Goal: Check status

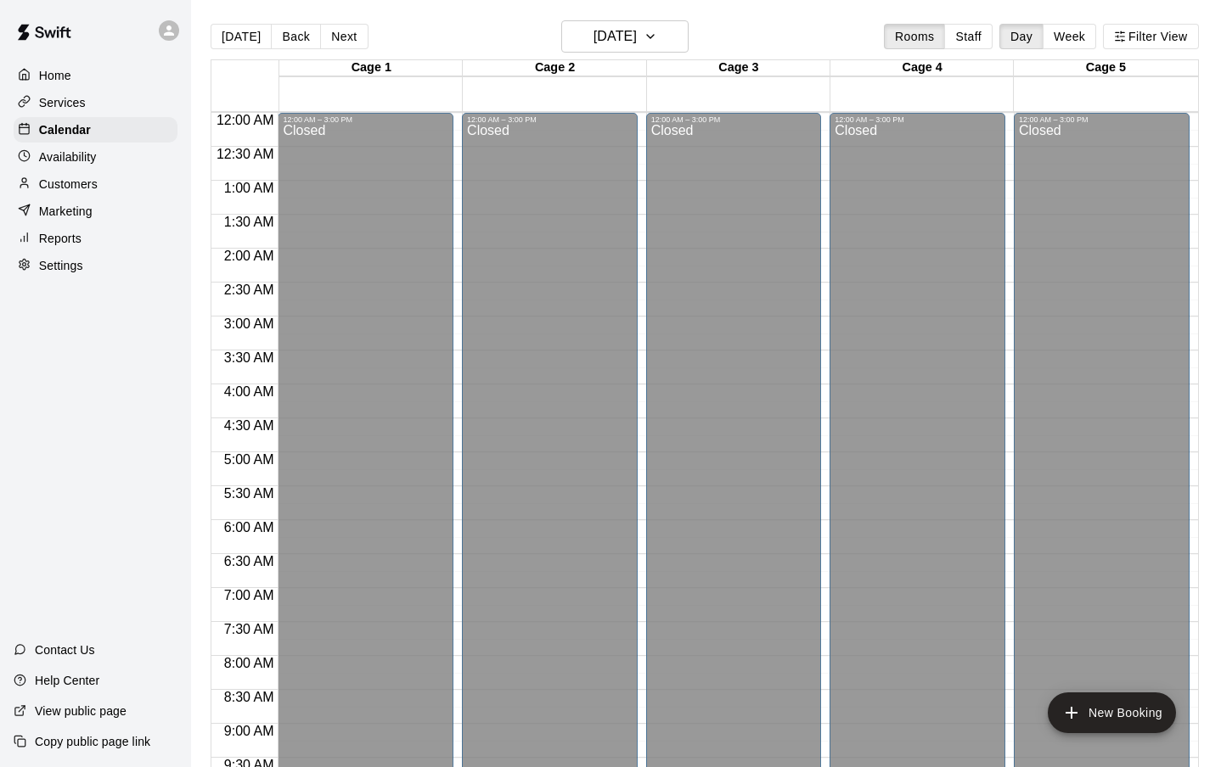
scroll to position [832, 0]
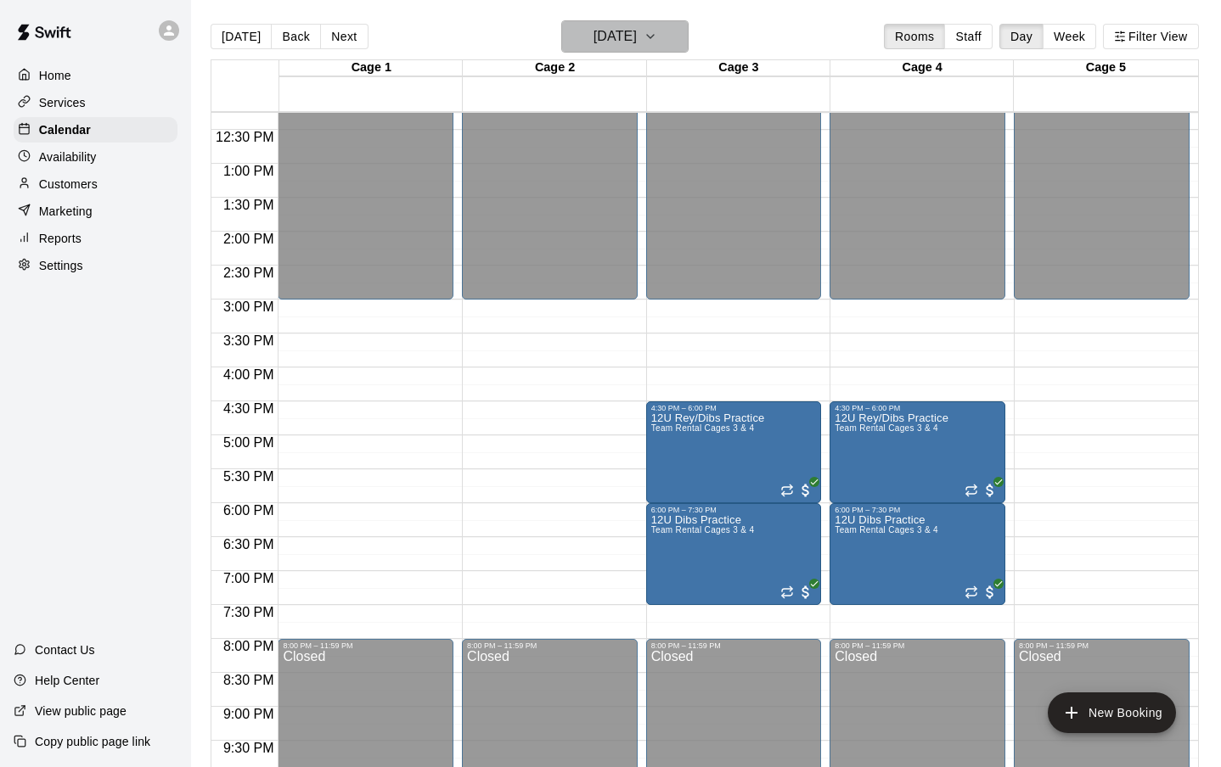
click at [657, 30] on icon "button" at bounding box center [650, 36] width 14 height 20
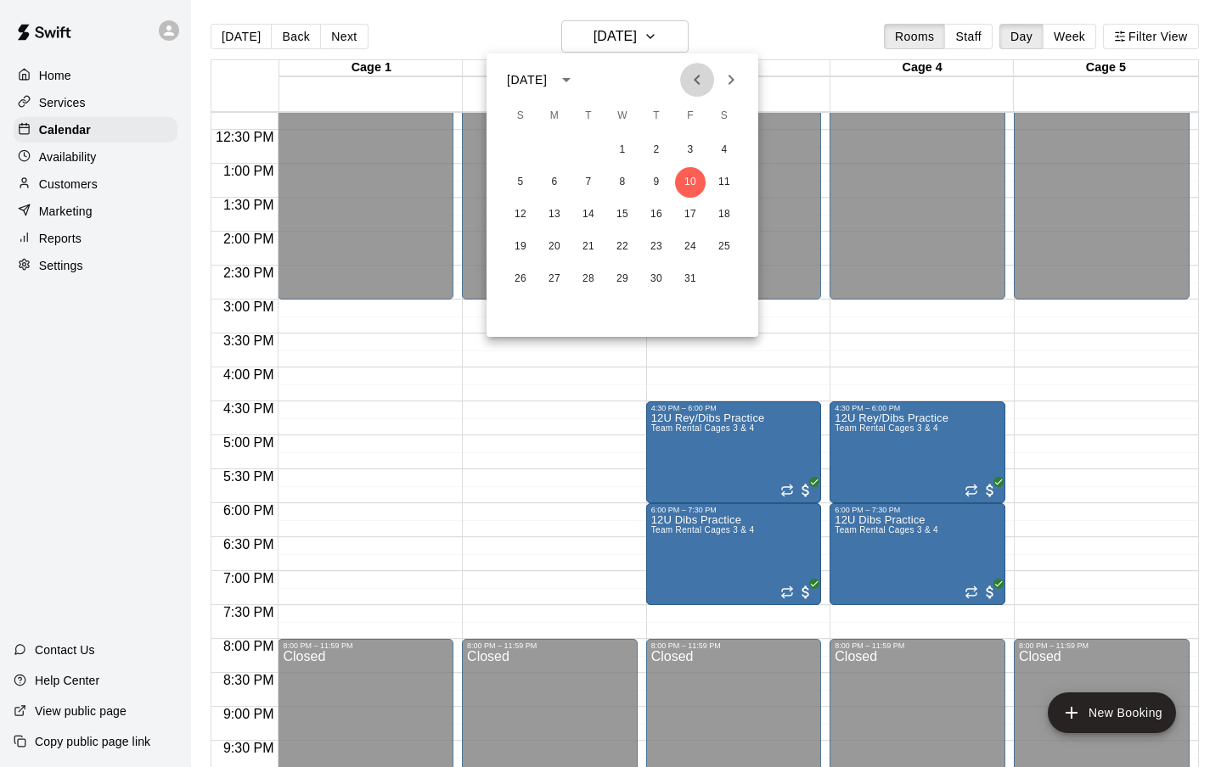
click at [698, 81] on icon "Previous month" at bounding box center [697, 80] width 20 height 20
click at [652, 211] on button "14" at bounding box center [656, 214] width 31 height 31
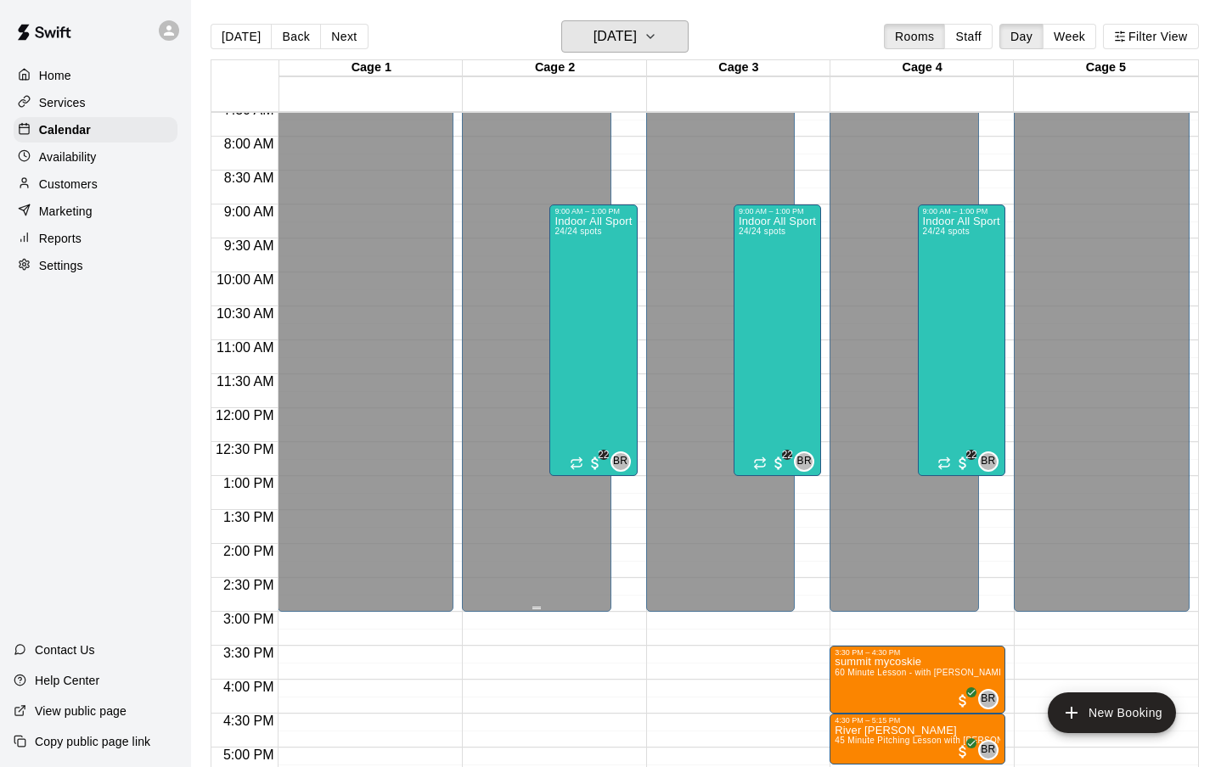
scroll to position [425, 0]
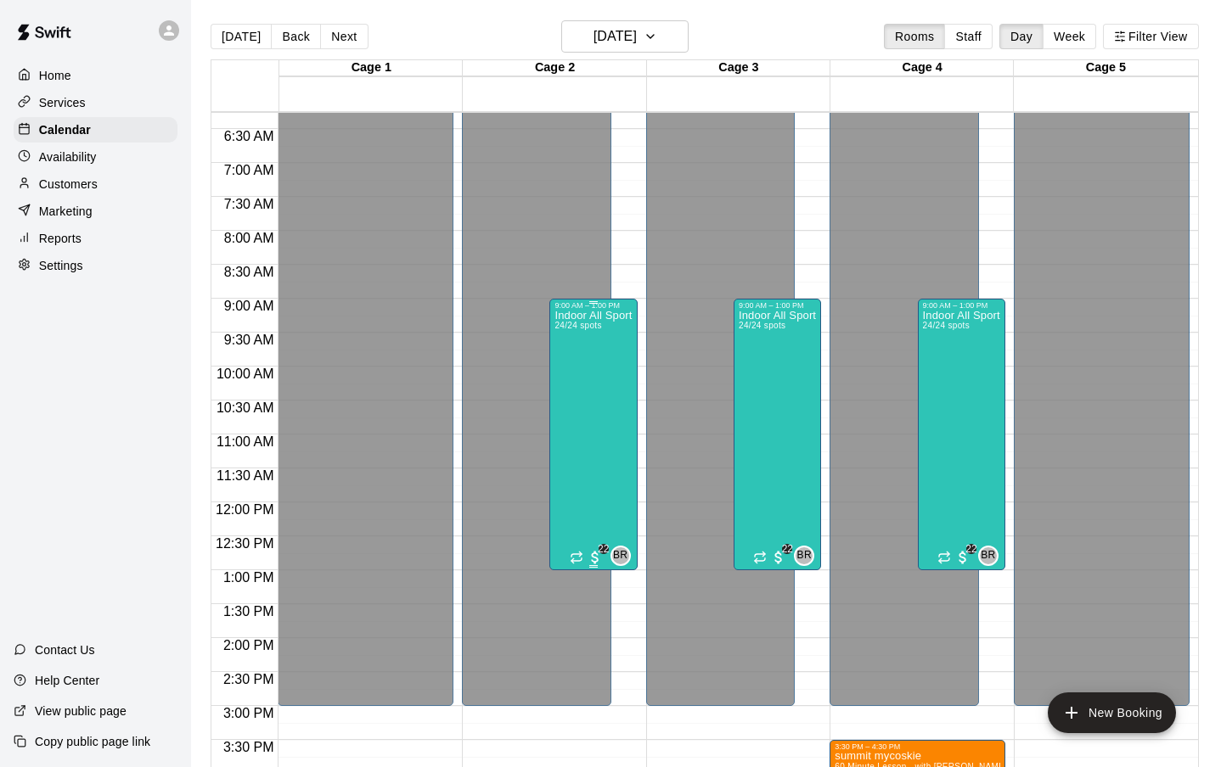
click at [595, 411] on div "Indoor All Sports Camp- Summer (8/11-8/15) 24/24 spots" at bounding box center [592, 693] width 77 height 767
click at [574, 373] on img "edit" at bounding box center [573, 369] width 20 height 20
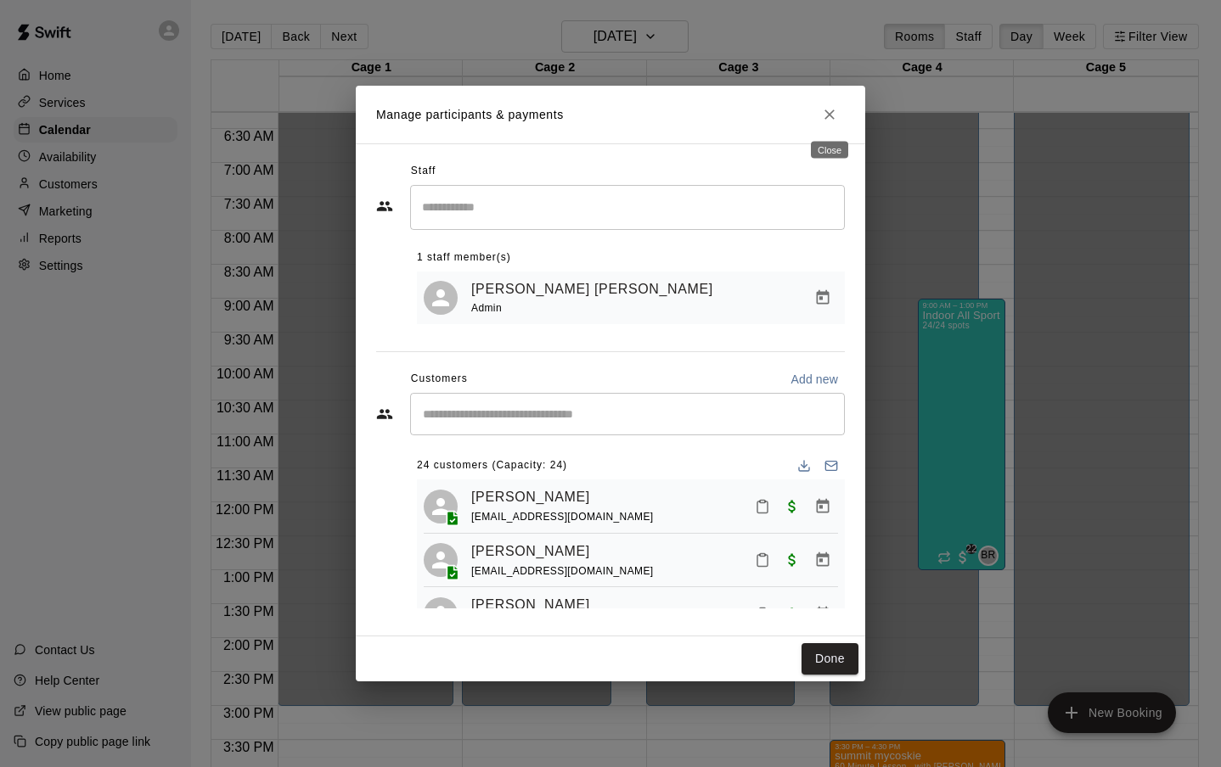
click at [831, 104] on button "Close" at bounding box center [829, 114] width 31 height 31
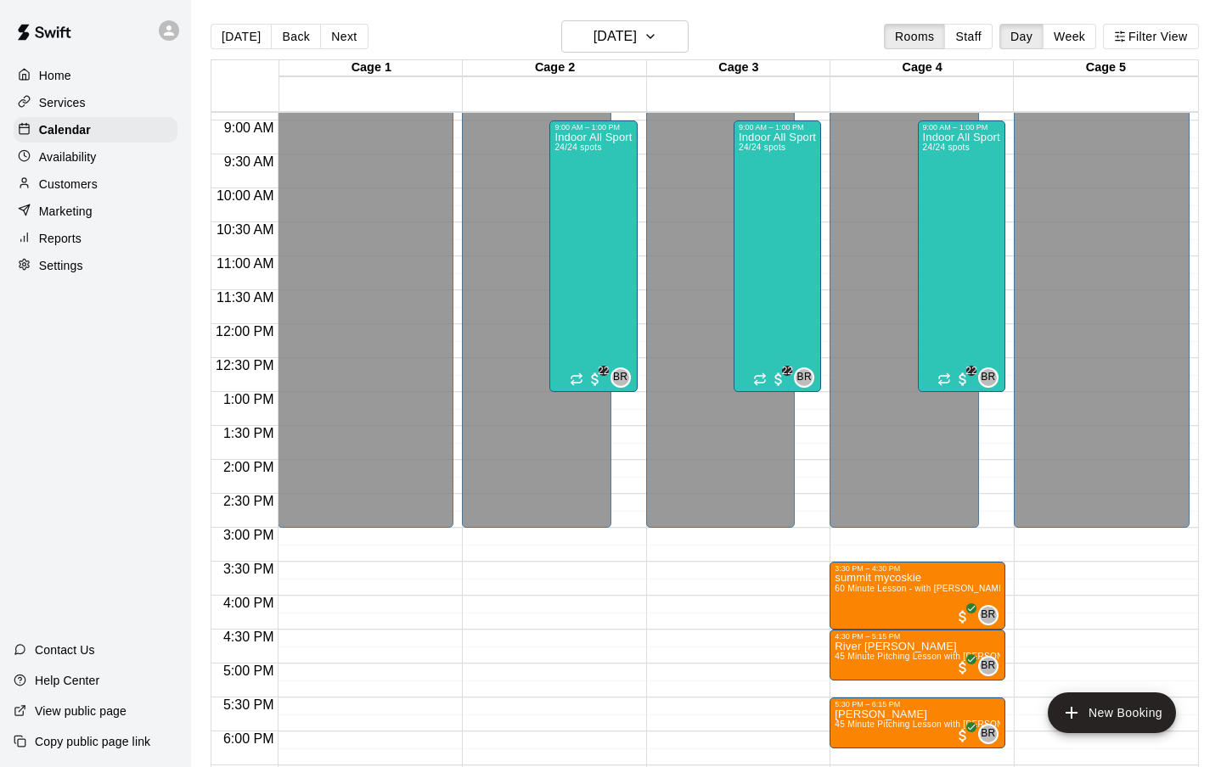
scroll to position [597, 0]
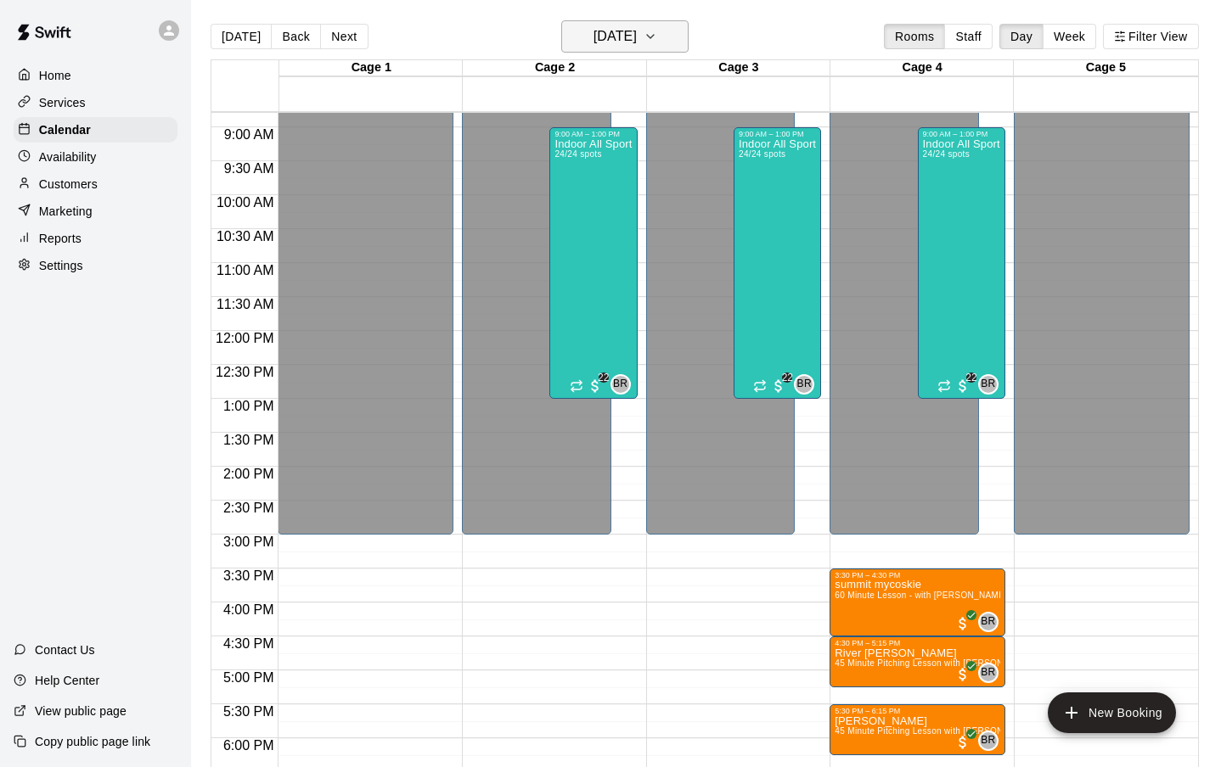
click at [657, 36] on icon "button" at bounding box center [650, 36] width 14 height 20
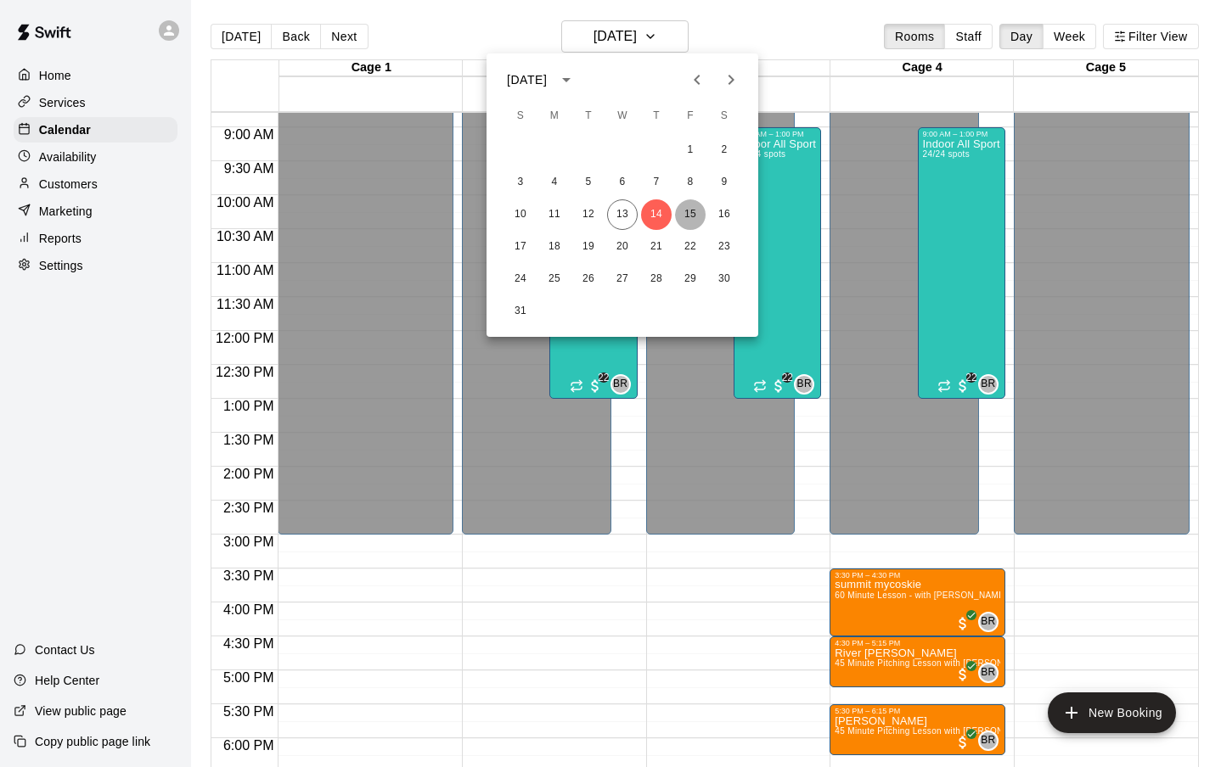
click at [691, 207] on button "15" at bounding box center [690, 214] width 31 height 31
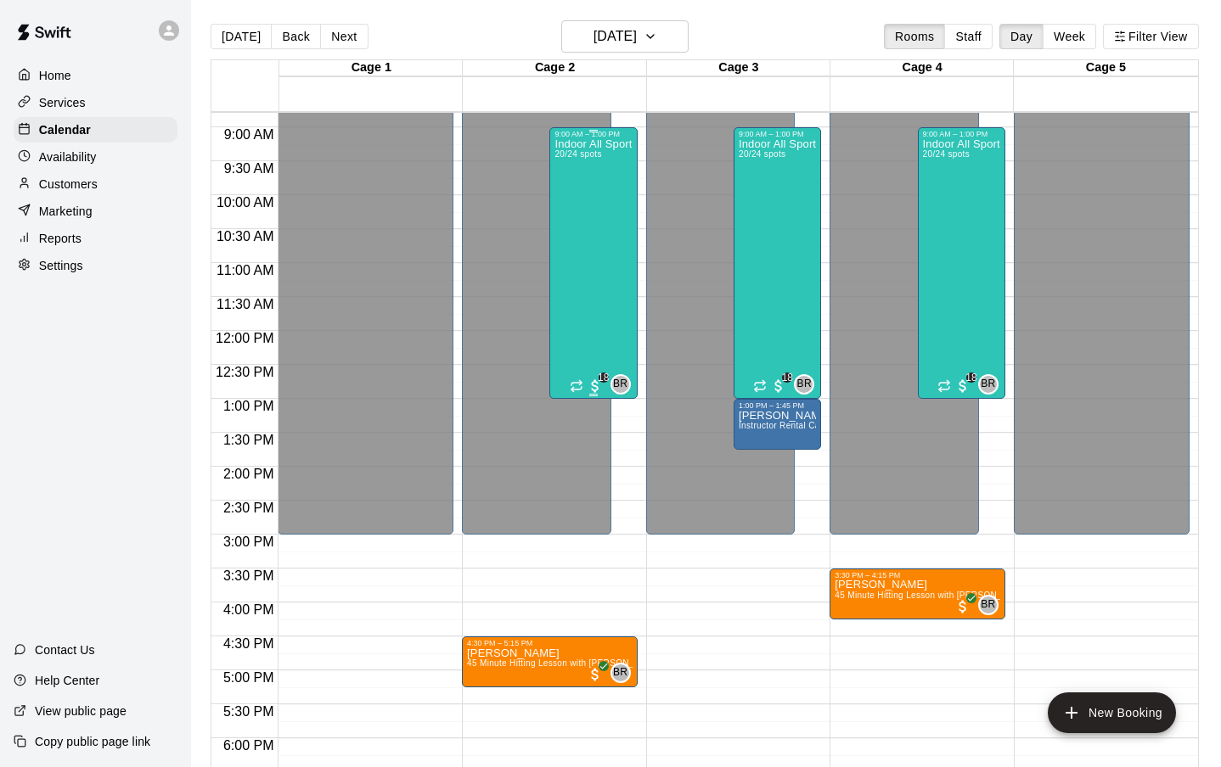
click at [586, 255] on div "Indoor All Sports Camp- Summer (8/11-8/15) 20/24 spots" at bounding box center [592, 521] width 77 height 767
click at [572, 198] on img "edit" at bounding box center [573, 198] width 20 height 20
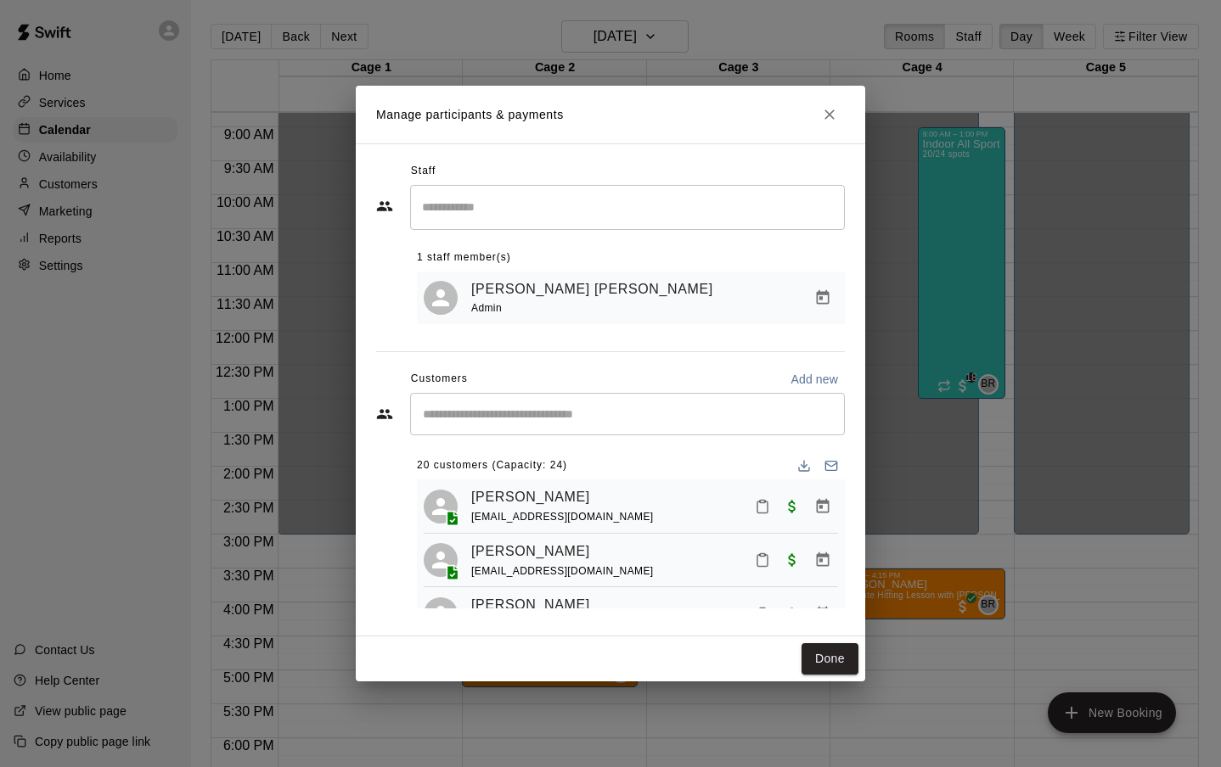
click at [824, 114] on icon "Close" at bounding box center [829, 114] width 17 height 17
